Goal: Check status: Check status

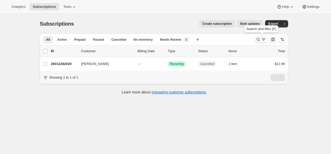
click at [260, 40] on icon "Search and filter results" at bounding box center [258, 39] width 5 height 5
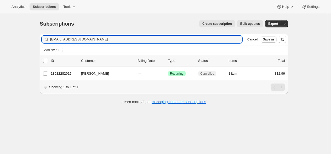
click at [216, 40] on input "[EMAIL_ADDRESS][DOMAIN_NAME]" at bounding box center [146, 39] width 192 height 7
click at [215, 40] on input "[EMAIL_ADDRESS][DOMAIN_NAME]" at bounding box center [146, 39] width 192 height 7
type input "[EMAIL_ADDRESS][DOMAIN_NAME]"
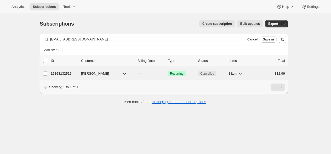
click at [69, 73] on p "16268132525" at bounding box center [64, 73] width 26 height 5
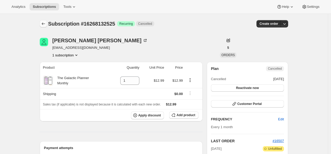
click at [46, 25] on icon "Subscriptions" at bounding box center [43, 23] width 5 height 5
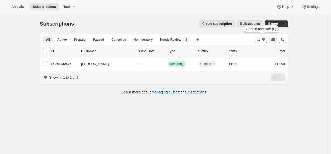
click at [261, 39] on icon "Search and filter results" at bounding box center [258, 39] width 5 height 5
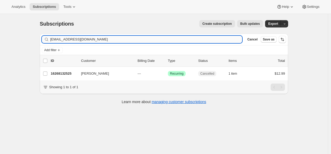
click at [211, 37] on input "[EMAIL_ADDRESS][DOMAIN_NAME]" at bounding box center [146, 39] width 192 height 7
type input "20580008109"
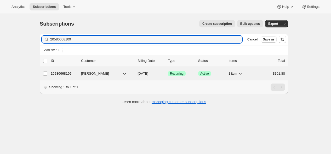
click at [66, 72] on p "20580008109" at bounding box center [64, 73] width 26 height 5
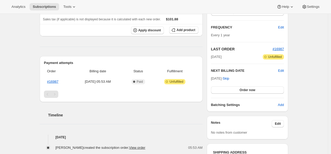
scroll to position [87, 0]
